Goal: Task Accomplishment & Management: Manage account settings

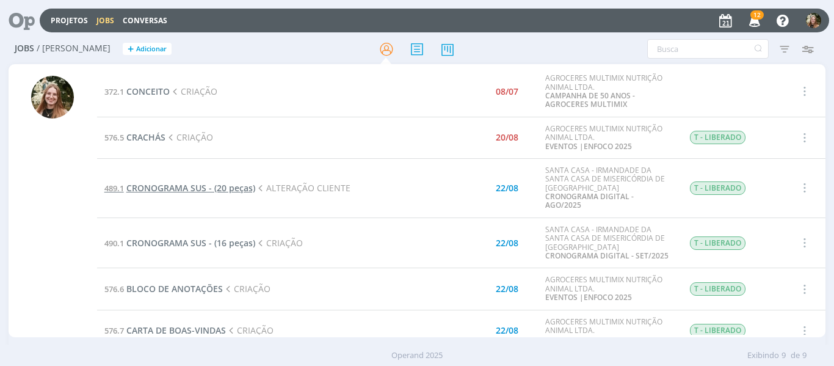
click at [188, 184] on span "CRONOGRAMA SUS - (20 peças)" at bounding box center [190, 188] width 129 height 12
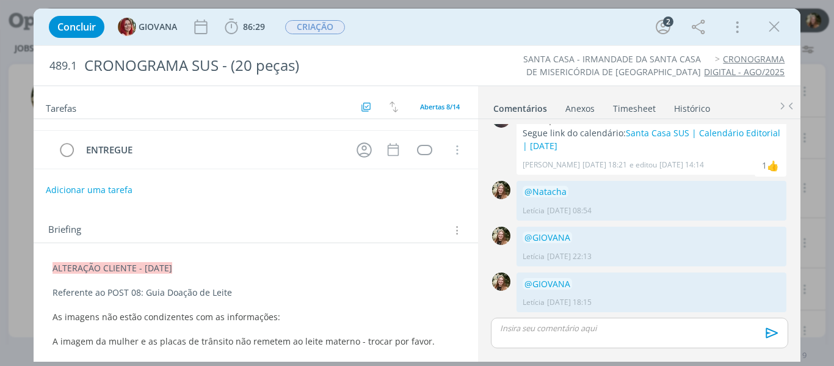
scroll to position [183, 0]
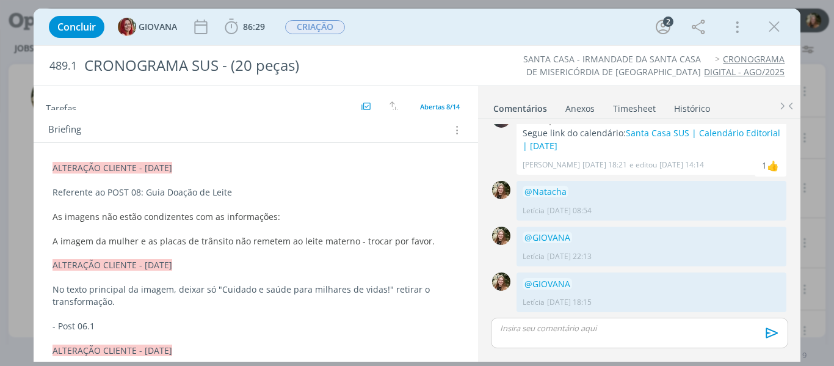
drag, startPoint x: 773, startPoint y: 34, endPoint x: 350, endPoint y: 194, distance: 452.3
click at [773, 34] on icon "dialog" at bounding box center [774, 27] width 18 height 18
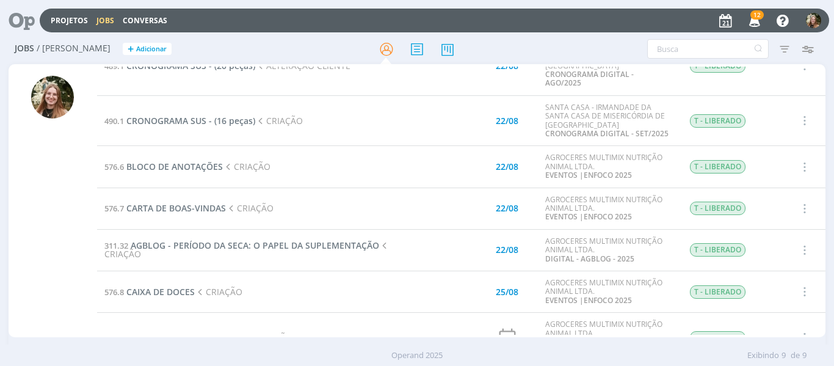
scroll to position [155, 0]
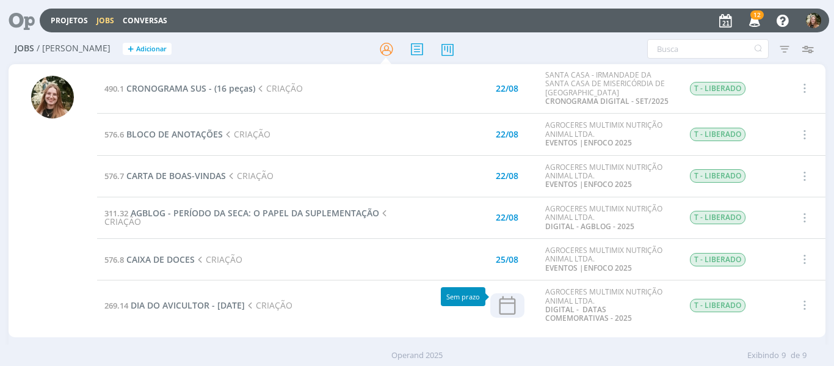
click at [498, 301] on icon at bounding box center [507, 305] width 23 height 23
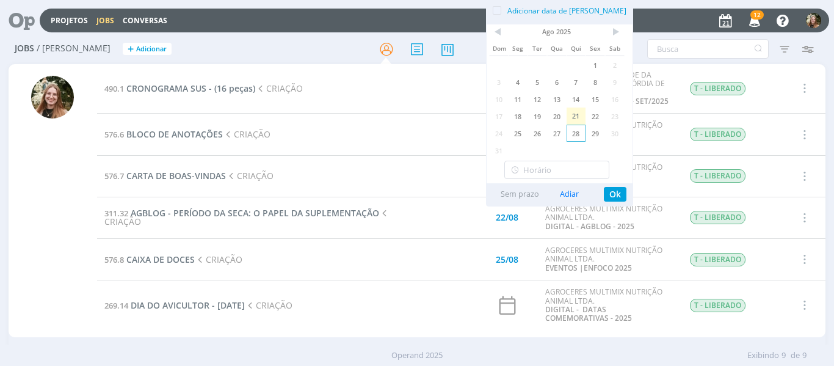
click at [578, 133] on span "28" at bounding box center [577, 133] width 20 height 17
click at [610, 192] on button "Ok" at bounding box center [615, 194] width 23 height 15
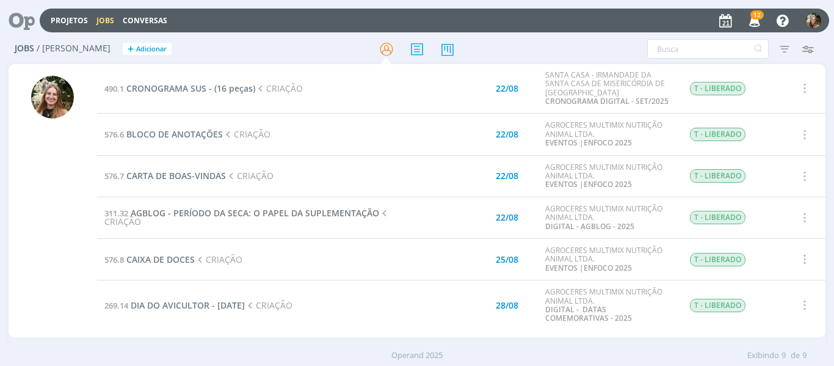
scroll to position [0, 0]
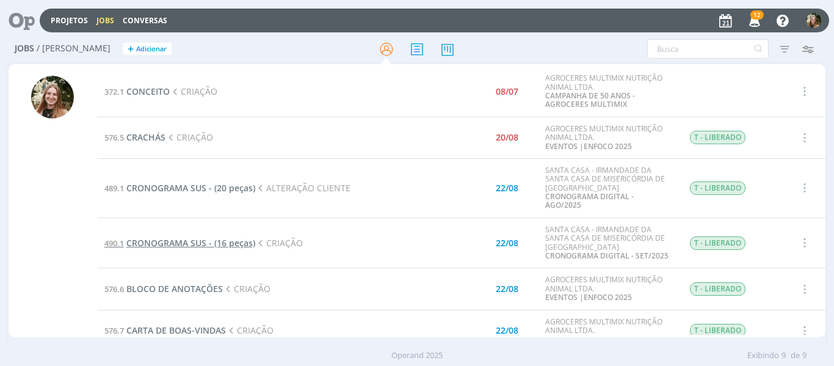
click at [203, 237] on span "CRONOGRAMA SUS - (16 peças)" at bounding box center [190, 243] width 129 height 12
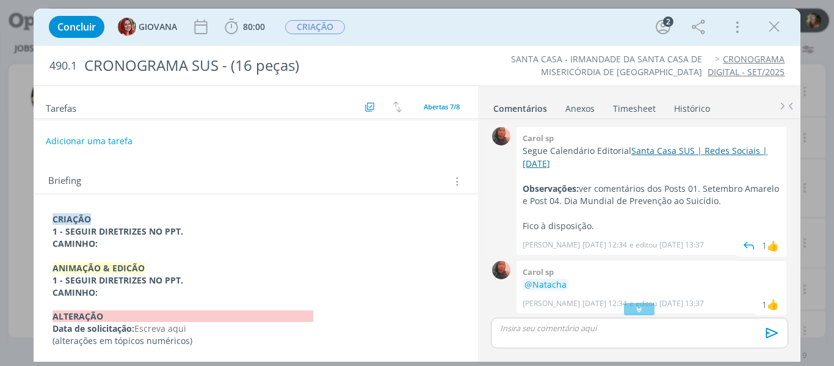
click at [664, 152] on link "Santa Casa SUS | Redes Sociais | [DATE]" at bounding box center [645, 157] width 245 height 24
